Goal: Check status: Check status

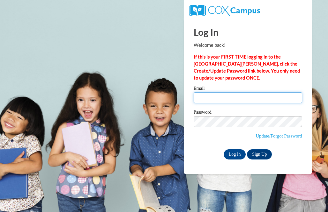
click at [251, 97] on input "Email" at bounding box center [247, 97] width 108 height 11
type input "lharris@pikecac.org"
click at [242, 97] on input "[EMAIL_ADDRESS][DOMAIN_NAME]" at bounding box center [247, 97] width 108 height 11
click at [263, 101] on input "[EMAIL_ADDRESS][DOMAIN_NAME]" at bounding box center [247, 97] width 108 height 11
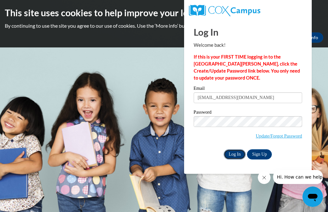
click at [240, 153] on input "Log In" at bounding box center [234, 154] width 22 height 10
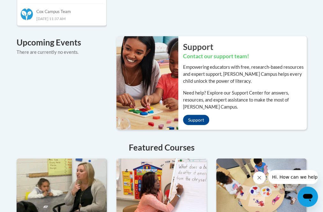
scroll to position [501, 0]
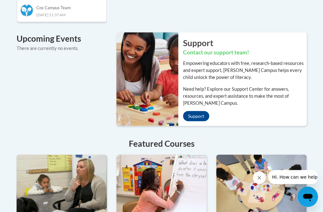
click at [321, 205] on div "Your profile Hi Linda Harris! Take a minute to review your profile. Help improv…" at bounding box center [161, 24] width 323 height 884
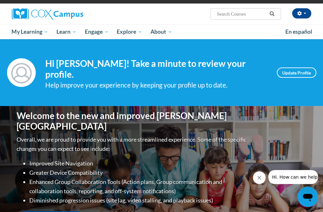
scroll to position [38, 0]
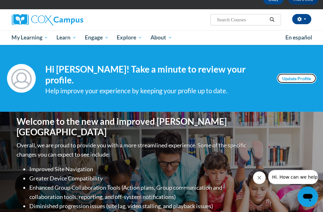
click at [298, 75] on link "Update Profile" at bounding box center [297, 78] width 40 height 10
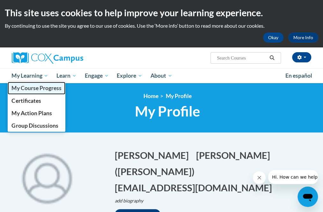
click at [40, 89] on span "My Course Progress" at bounding box center [36, 88] width 50 height 7
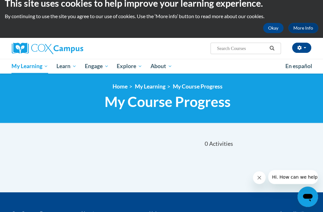
scroll to position [5, 0]
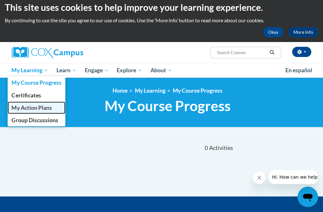
click at [41, 107] on span "My Action Plans" at bounding box center [31, 108] width 40 height 7
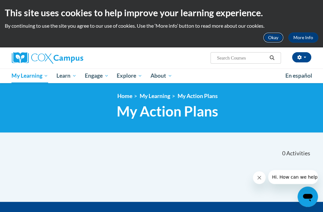
click at [272, 40] on button "Okay" at bounding box center [273, 38] width 20 height 10
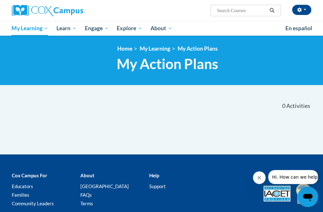
click at [272, 40] on div "<en>Home</en><fr>Accueil</fr><de>Zuhause</de><it>Casa</it><es>Casa</es><pt>Casa…" at bounding box center [161, 61] width 323 height 50
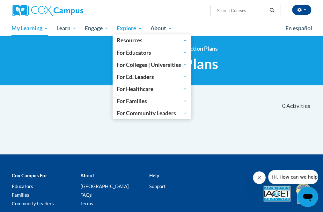
click at [126, 27] on span "Explore" at bounding box center [129, 29] width 25 height 8
